Goal: Entertainment & Leisure: Participate in discussion

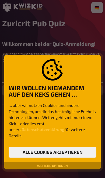
click at [75, 151] on button "Alle Cookies akzeptieren" at bounding box center [52, 152] width 87 height 11
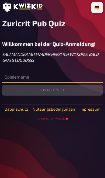
click at [77, 78] on input "text" at bounding box center [52, 77] width 100 height 11
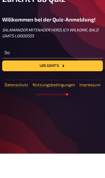
type input "S"
type input "[PERSON_NAME]"
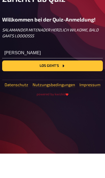
click at [83, 85] on button "Los geht's" at bounding box center [52, 90] width 100 height 11
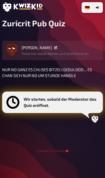
click at [54, 47] on icon at bounding box center [55, 47] width 3 height 3
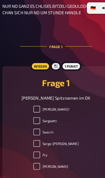
scroll to position [64, 0]
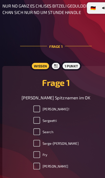
click at [31, 101] on input "[PERSON_NAME]!" at bounding box center [34, 102] width 6 height 6
checkbox input "true"
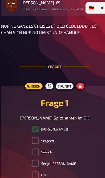
scroll to position [46, 0]
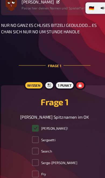
click at [31, 122] on label "[PERSON_NAME]!" at bounding box center [48, 120] width 34 height 6
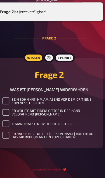
scroll to position [220, 0]
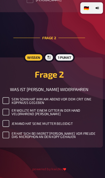
click at [9, 108] on input "ER WOLLTE MIT EINEM GITTER IN DER HAND VELOFAHREND [PERSON_NAME]" at bounding box center [12, 105] width 6 height 6
checkbox input "true"
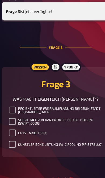
scroll to position [338, 0]
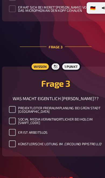
click at [9, 138] on input "KÜNSTLERISCHE LEITUNG IM ‚CIRCOLINO PIPISTRELLO‘" at bounding box center [12, 135] width 6 height 6
checkbox input "true"
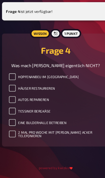
scroll to position [495, 0]
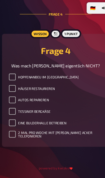
click at [12, 93] on input "AUTOS REPARIEREN" at bounding box center [12, 93] width 6 height 6
checkbox input "true"
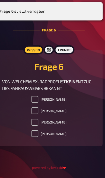
scroll to position [781, 0]
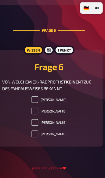
click at [31, 86] on p "VON WELCHEM EX-RADPROFI IST KEIN ENTZUG DES FAHRAUSWEISES BEKANNT" at bounding box center [52, 80] width 87 height 12
click at [36, 99] on li "[PERSON_NAME]" at bounding box center [52, 94] width 33 height 9
click at [36, 97] on input "[PERSON_NAME]" at bounding box center [39, 93] width 6 height 6
checkbox input "true"
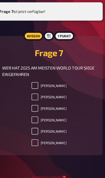
scroll to position [927, 0]
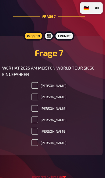
click at [36, 115] on input "[PERSON_NAME]" at bounding box center [39, 112] width 6 height 6
checkbox input "true"
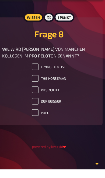
scroll to position [1079, 0]
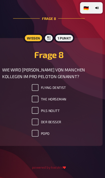
click at [36, 93] on input "THE HORSEMAN" at bounding box center [39, 93] width 6 height 6
checkbox input "true"
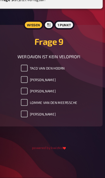
scroll to position [1227, 0]
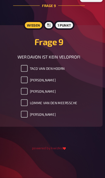
click at [26, 72] on input "TACO VAN DEN HOORN" at bounding box center [29, 75] width 6 height 6
checkbox input "true"
click at [26, 93] on input "[PERSON_NAME]" at bounding box center [29, 96] width 6 height 6
checkbox input "true"
checkbox input "false"
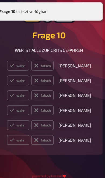
scroll to position [1379, 0]
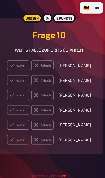
click at [16, 65] on label "wahr" at bounding box center [23, 61] width 21 height 9
click at [13, 57] on input "wahr" at bounding box center [13, 57] width 0 height 0
radio input "true"
click at [21, 80] on label "wahr" at bounding box center [23, 75] width 21 height 9
click at [13, 71] on input "wahr" at bounding box center [13, 71] width 0 height 0
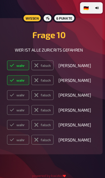
radio input "true"
click at [21, 94] on label "wahr" at bounding box center [23, 89] width 21 height 9
click at [13, 85] on input "wahr" at bounding box center [13, 84] width 0 height 0
radio input "true"
click at [20, 107] on label "wahr" at bounding box center [23, 103] width 21 height 9
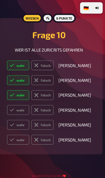
click at [13, 99] on input "wahr" at bounding box center [13, 98] width 0 height 0
radio input "true"
click at [42, 121] on label "falsch" at bounding box center [46, 117] width 21 height 9
click at [13, 113] on input "falsch" at bounding box center [13, 112] width 0 height 0
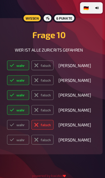
radio input "true"
click at [44, 133] on label "falsch" at bounding box center [46, 131] width 21 height 9
click at [13, 127] on input "falsch" at bounding box center [13, 126] width 0 height 0
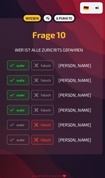
radio input "true"
click at [40, 80] on label "falsch" at bounding box center [46, 75] width 21 height 9
click at [13, 71] on input "falsch" at bounding box center [13, 71] width 0 height 0
radio input "true"
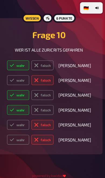
click at [41, 94] on label "falsch" at bounding box center [46, 89] width 21 height 9
click at [13, 85] on input "falsch" at bounding box center [13, 84] width 0 height 0
radio input "true"
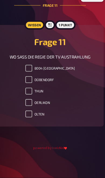
scroll to position [1535, 0]
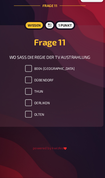
click at [46, 104] on label "OERLIKON" at bounding box center [40, 107] width 23 height 6
click at [36, 104] on input "OERLIKON" at bounding box center [32, 107] width 6 height 6
checkbox input "true"
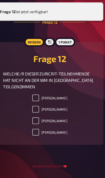
scroll to position [1665, 0]
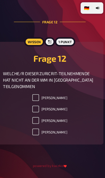
click at [36, 127] on input "[PERSON_NAME]" at bounding box center [39, 123] width 6 height 6
checkbox input "true"
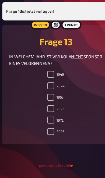
scroll to position [1819, 0]
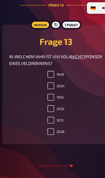
click at [50, 84] on input "2024" at bounding box center [47, 80] width 6 height 6
checkbox input "true"
click at [49, 116] on input "1972" at bounding box center [47, 112] width 6 height 6
checkbox input "true"
checkbox input "false"
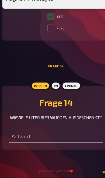
scroll to position [1931, 0]
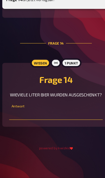
click at [43, 113] on input "number" at bounding box center [52, 118] width 87 height 11
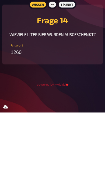
type input "1260"
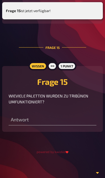
scroll to position [2039, 0]
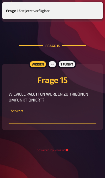
click at [54, 120] on input "number" at bounding box center [52, 118] width 87 height 11
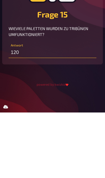
type input "120"
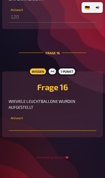
click at [54, 131] on input "number" at bounding box center [52, 125] width 87 height 11
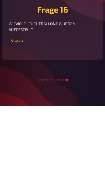
type input "2"
type input "23"
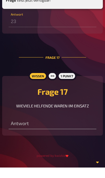
scroll to position [2228, 0]
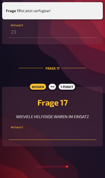
click at [50, 140] on input "number" at bounding box center [52, 134] width 87 height 11
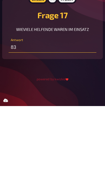
type input "83"
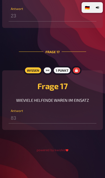
scroll to position [2250, 0]
